Goal: Task Accomplishment & Management: Manage account settings

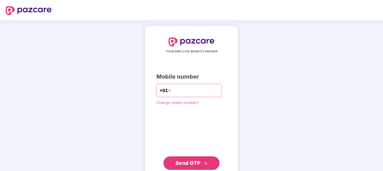
click at [173, 92] on input "number" at bounding box center [196, 90] width 46 height 9
type input "**********"
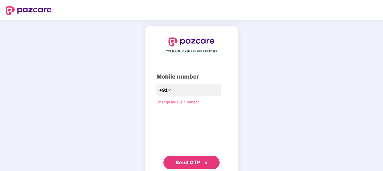
click at [189, 161] on span "Send OTP" at bounding box center [188, 162] width 25 height 6
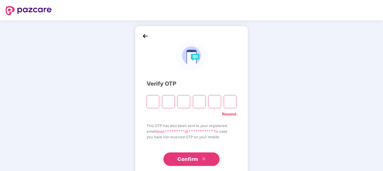
type input "*"
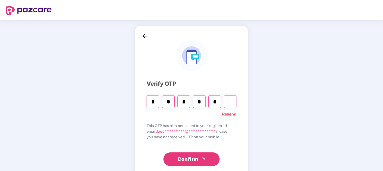
type input "*"
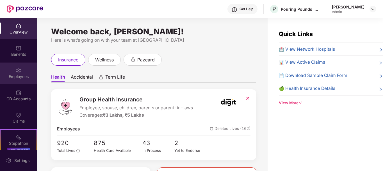
click at [16, 68] on img at bounding box center [19, 70] width 6 height 6
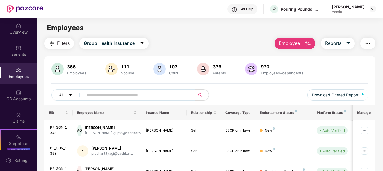
click at [102, 94] on input "text" at bounding box center [137, 95] width 101 height 8
click at [368, 151] on img at bounding box center [364, 150] width 9 height 9
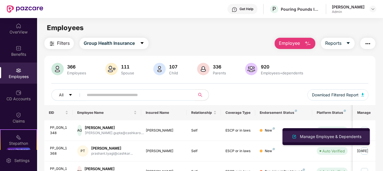
click at [316, 134] on div "Manage Employee & Dependents" at bounding box center [331, 136] width 64 height 6
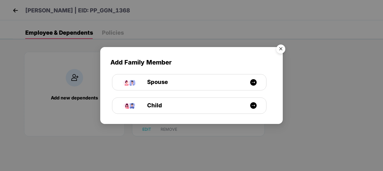
click at [281, 51] on img "Close" at bounding box center [281, 50] width 16 height 16
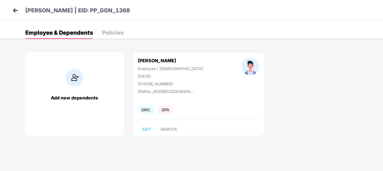
click at [160, 83] on div "[PHONE_NUMBER]" at bounding box center [170, 83] width 65 height 5
click at [12, 13] on img at bounding box center [15, 10] width 8 height 8
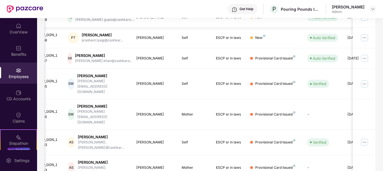
scroll to position [115, 0]
